Goal: Information Seeking & Learning: Learn about a topic

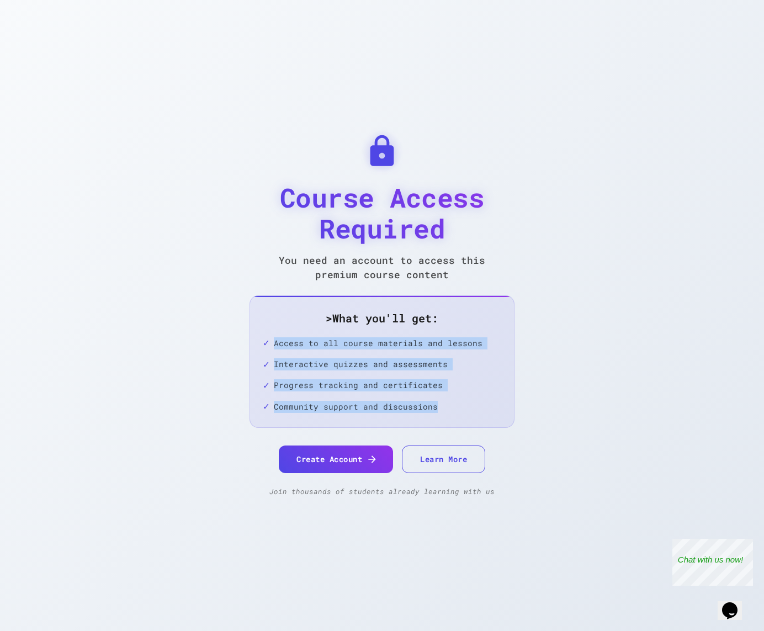
drag, startPoint x: 270, startPoint y: 342, endPoint x: 396, endPoint y: 426, distance: 151.9
click at [396, 426] on div "> What you'll get: Access to all course materials and lessons Interactive quizz…" at bounding box center [381, 361] width 265 height 132
click at [434, 465] on button "Learn More" at bounding box center [443, 459] width 83 height 28
